Goal: Information Seeking & Learning: Learn about a topic

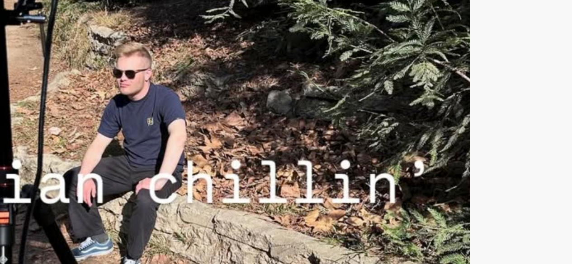
scroll to position [1398, 0]
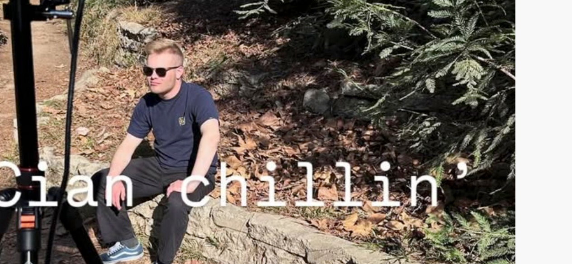
click at [202, 128] on img at bounding box center [188, 133] width 199 height 167
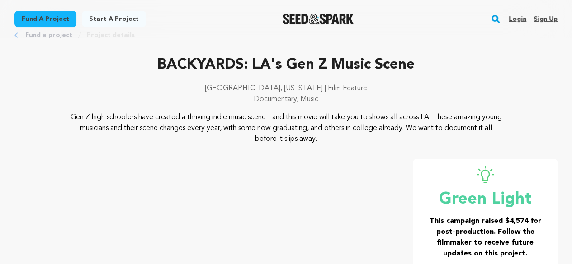
scroll to position [0, 0]
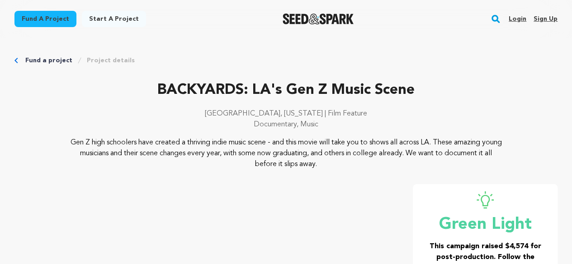
click at [102, 61] on link "Project details" at bounding box center [111, 60] width 48 height 9
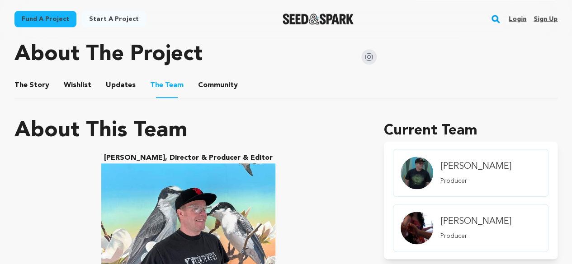
scroll to position [436, 0]
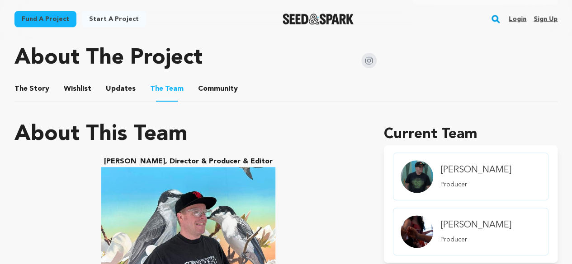
click at [39, 95] on button "The Story" at bounding box center [32, 91] width 22 height 22
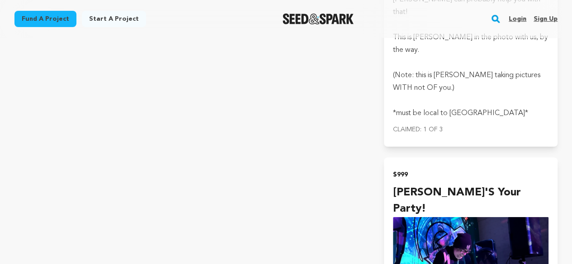
scroll to position [3291, 0]
